Goal: Transaction & Acquisition: Purchase product/service

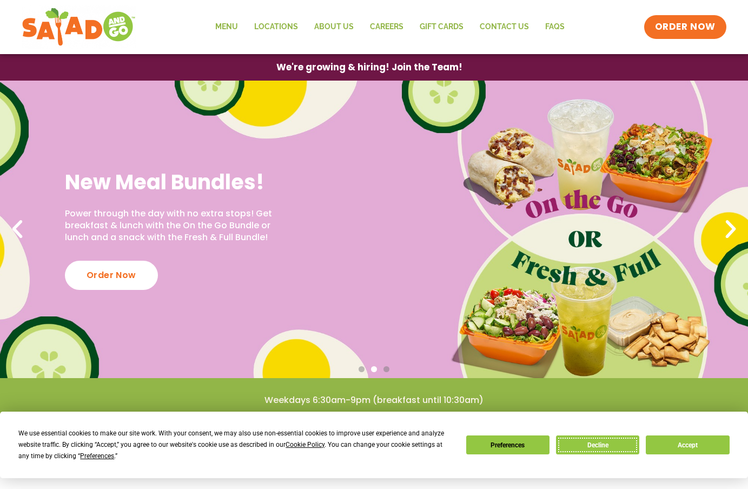
click at [596, 443] on button "Decline" at bounding box center [597, 445] width 83 height 19
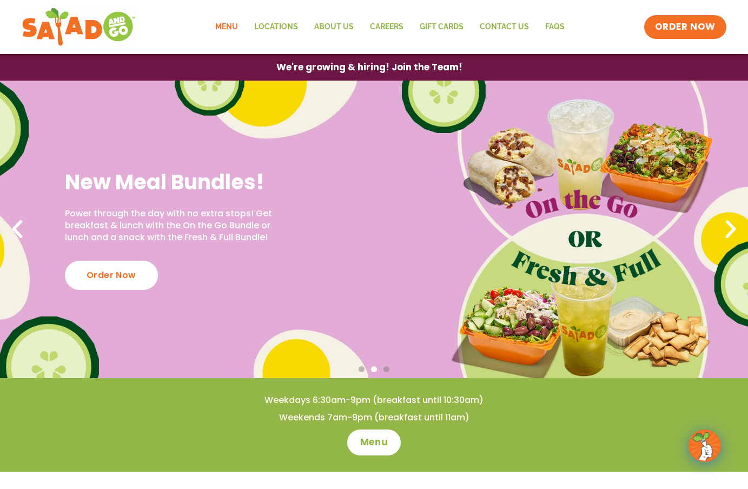
click at [228, 29] on link "Menu" at bounding box center [226, 27] width 39 height 25
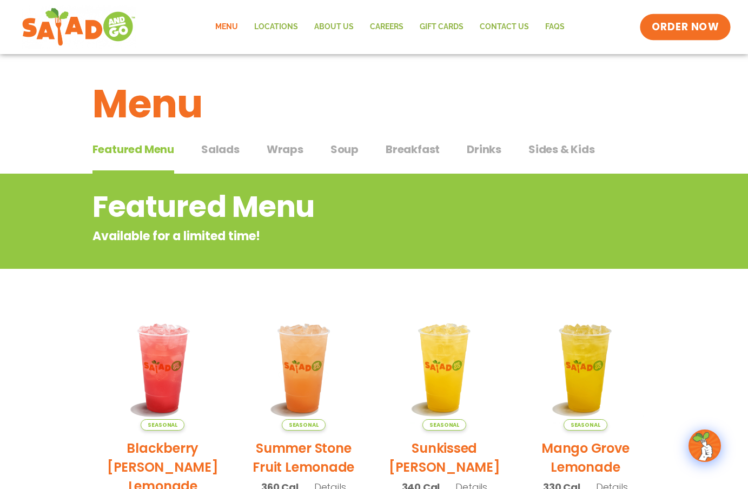
click at [695, 18] on link "ORDER NOW" at bounding box center [685, 27] width 91 height 26
